Goal: Navigation & Orientation: Find specific page/section

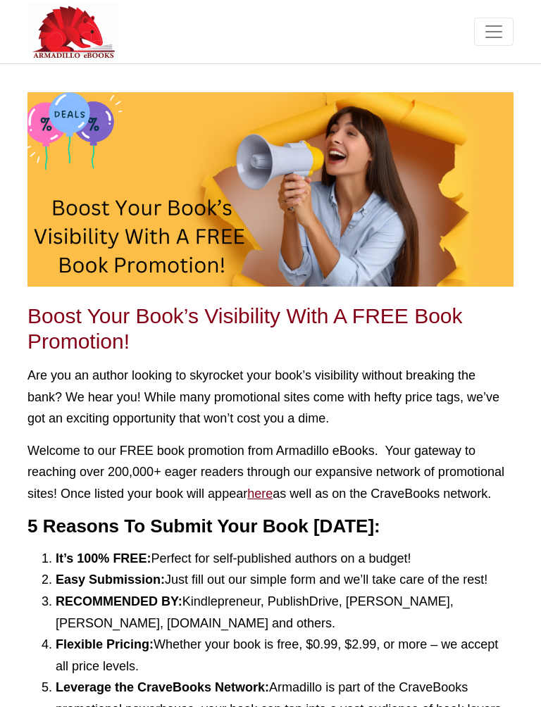
click at [496, 43] on button "button" at bounding box center [493, 32] width 39 height 28
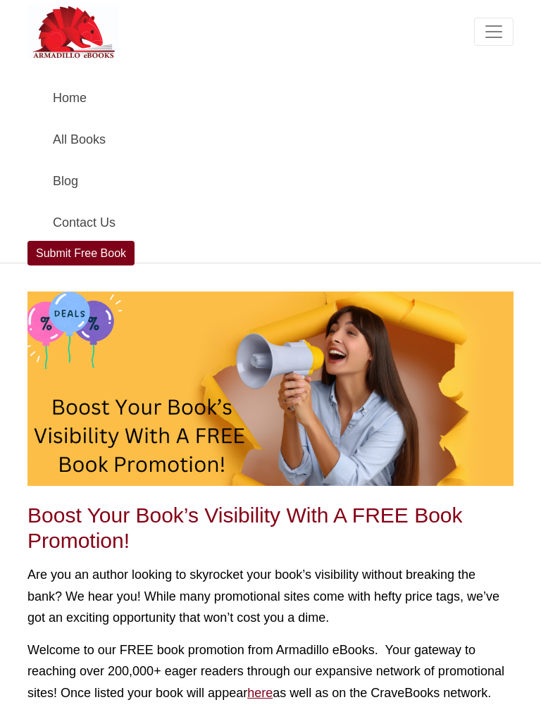
click at [66, 130] on link "All Books" at bounding box center [270, 140] width 469 height 42
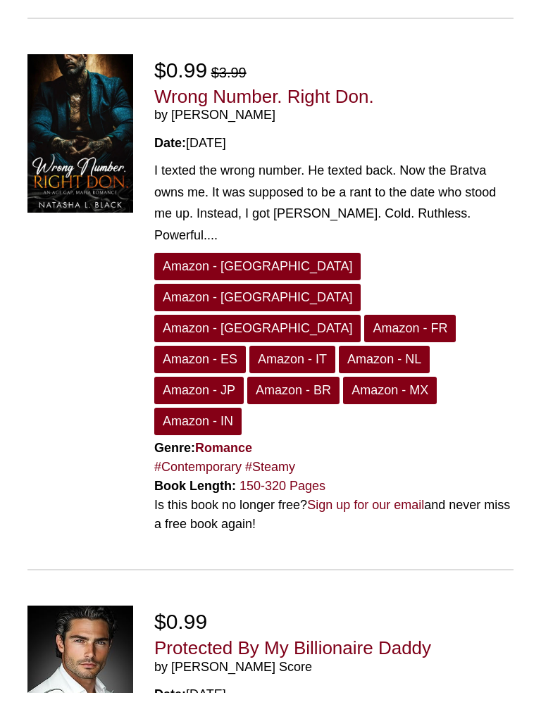
scroll to position [613, 0]
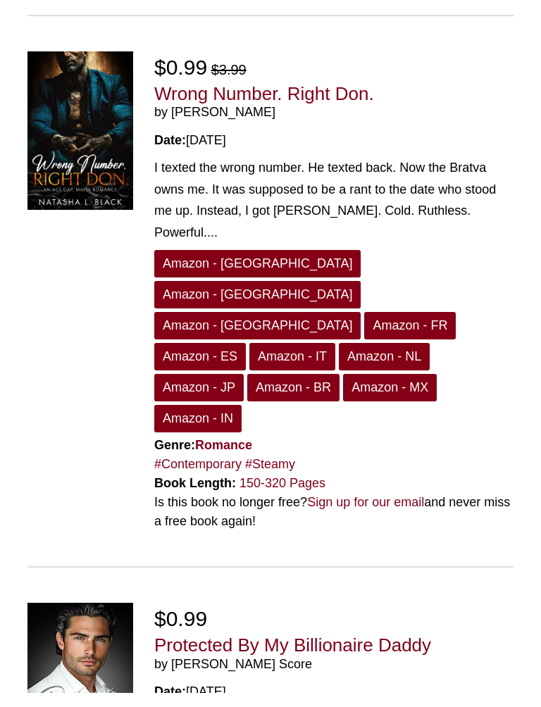
click at [174, 265] on link "Amazon - [GEOGRAPHIC_DATA]" at bounding box center [257, 278] width 206 height 27
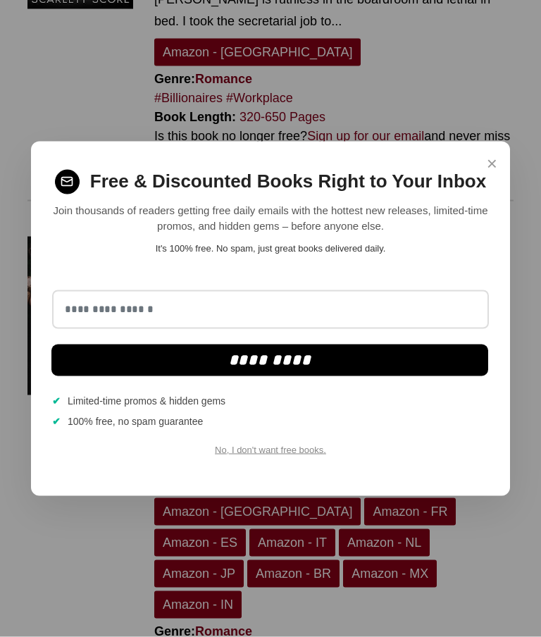
scroll to position [1393, 0]
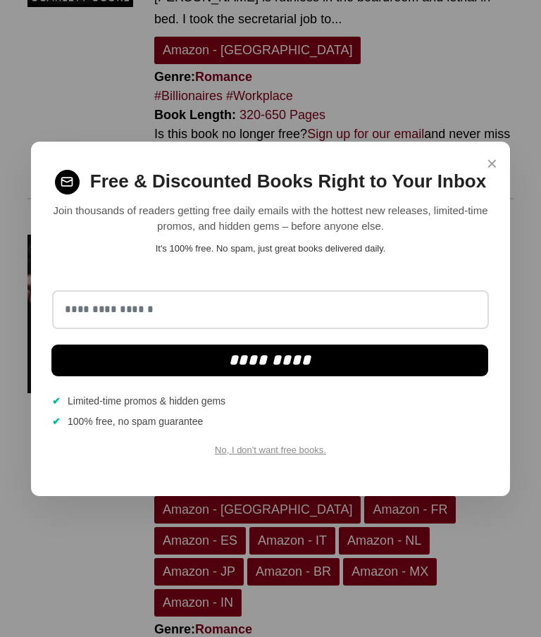
click at [492, 177] on span "×" at bounding box center [492, 163] width 11 height 27
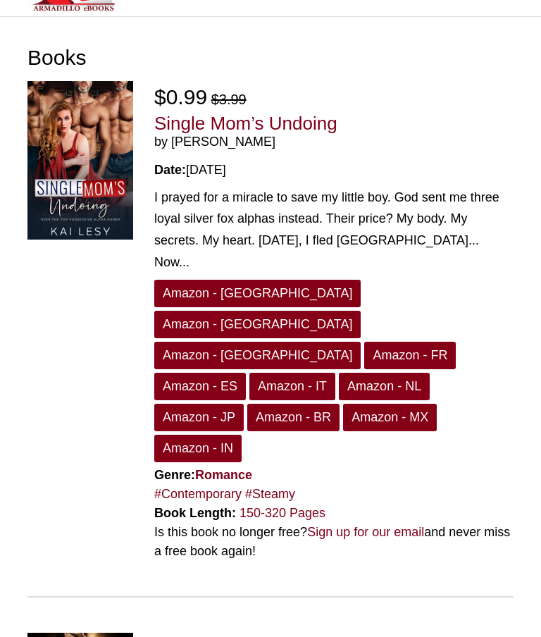
scroll to position [0, 0]
